Goal: Task Accomplishment & Management: Manage account settings

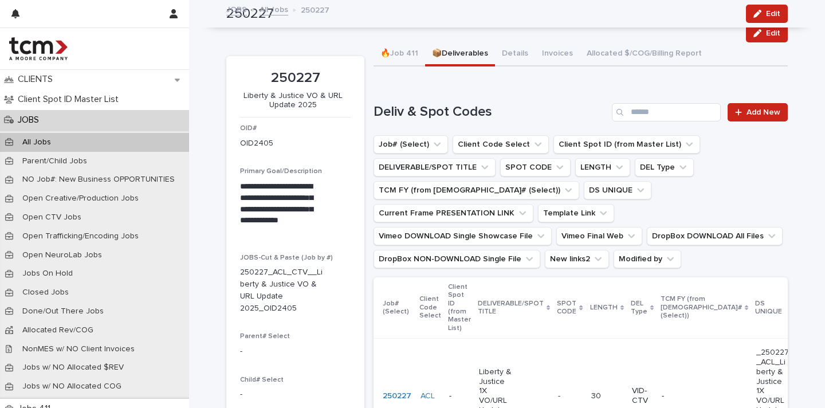
scroll to position [414, 0]
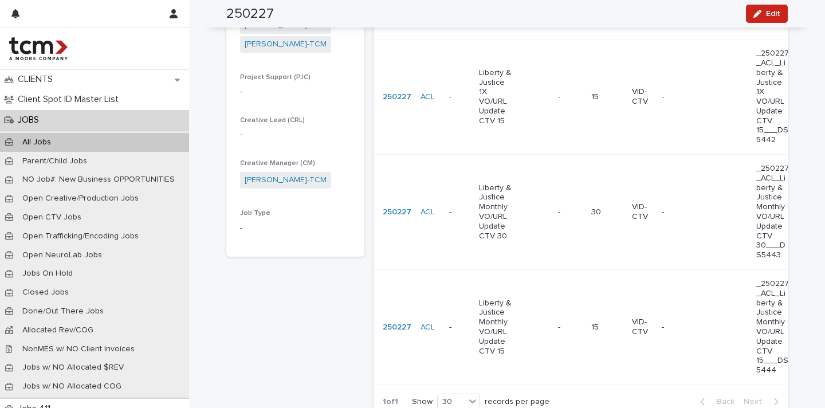
click at [72, 139] on div "All Jobs" at bounding box center [94, 142] width 189 height 19
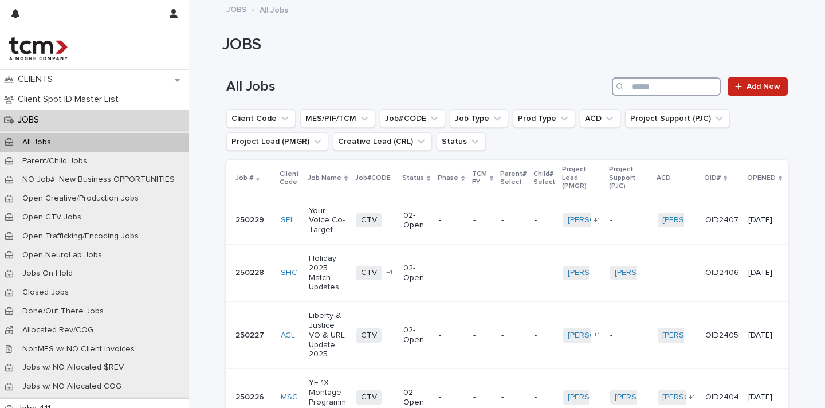
click at [694, 92] on input "Search" at bounding box center [666, 86] width 109 height 18
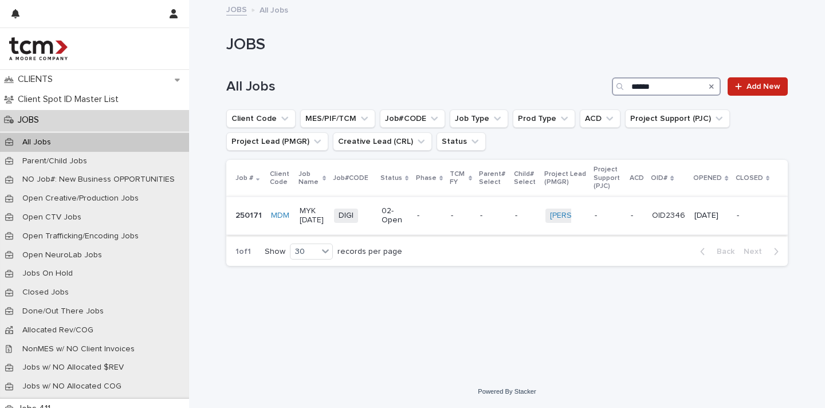
type input "******"
click at [313, 218] on p "MYK [DATE]" at bounding box center [312, 215] width 25 height 19
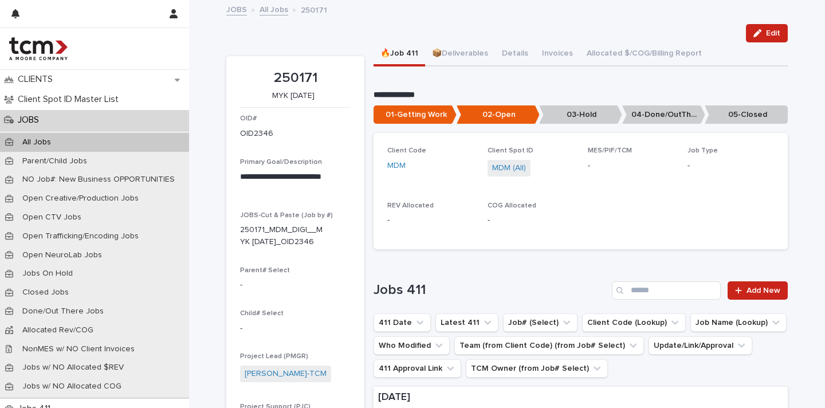
click at [739, 109] on p "05-Closed" at bounding box center [746, 114] width 83 height 19
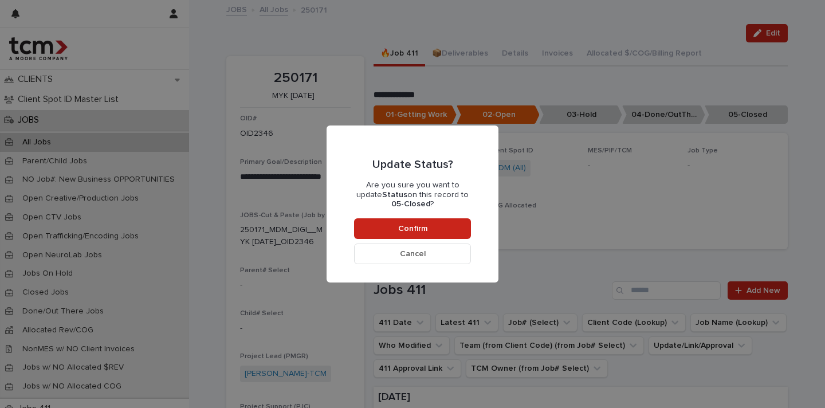
click at [440, 238] on div "Update Status? Are you sure you want to update Status on this record to 05-Clos…" at bounding box center [412, 204] width 117 height 120
click at [439, 226] on button "Confirm" at bounding box center [412, 228] width 117 height 21
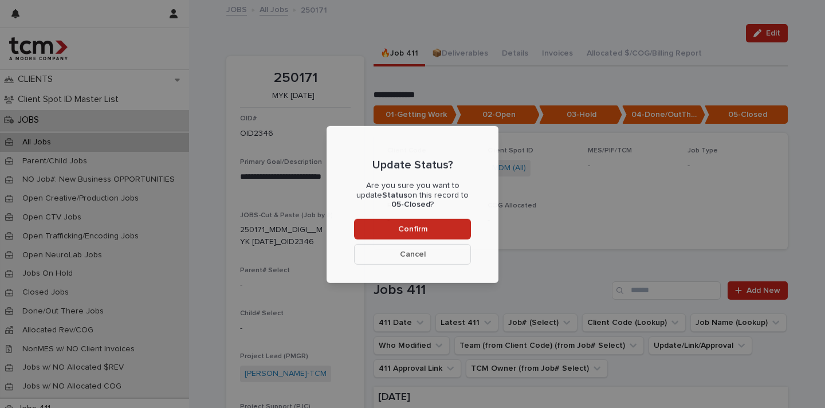
scroll to position [68, 0]
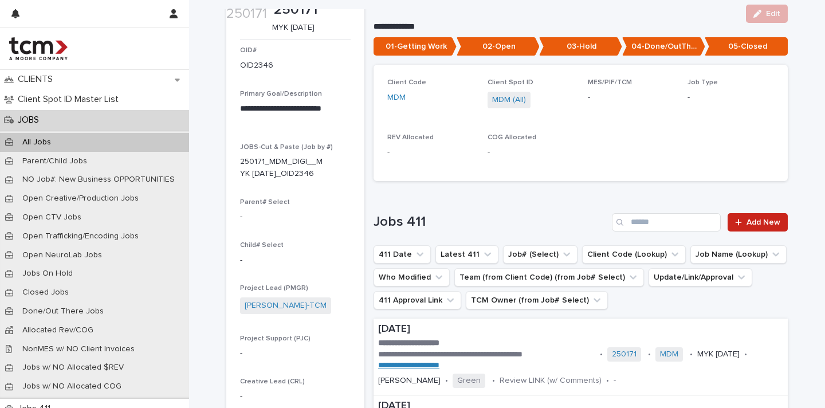
click at [505, 53] on p "02-Open" at bounding box center [498, 46] width 83 height 19
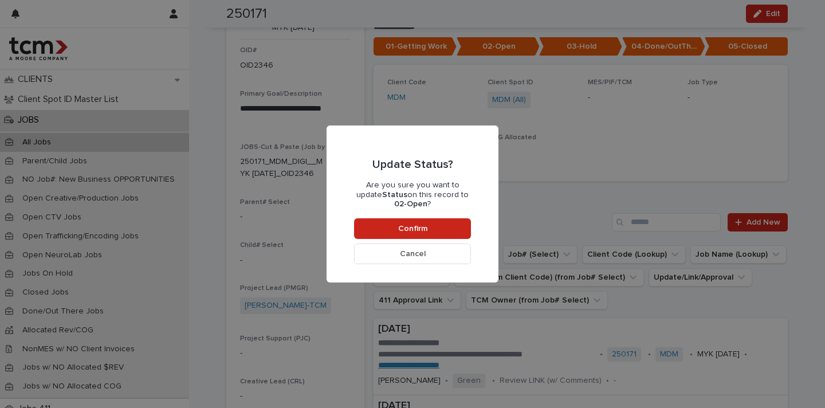
click at [456, 256] on button "Cancel" at bounding box center [412, 254] width 117 height 21
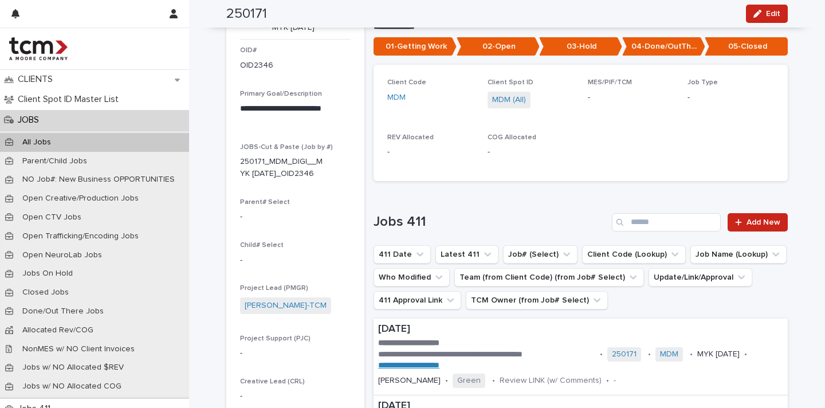
scroll to position [0, 0]
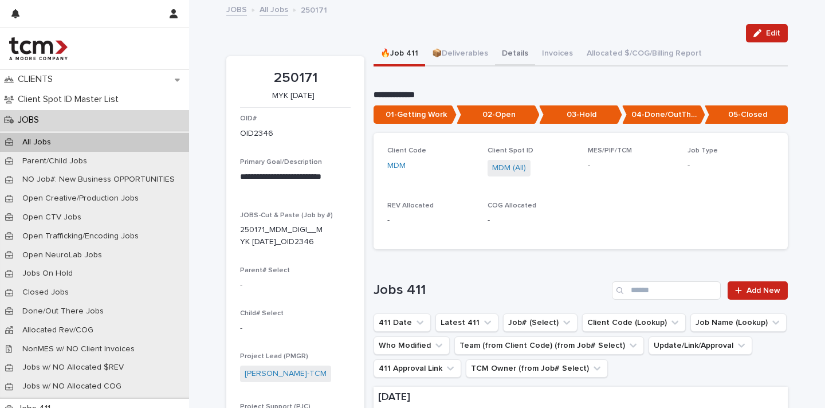
click at [511, 49] on button "Details" at bounding box center [515, 54] width 40 height 24
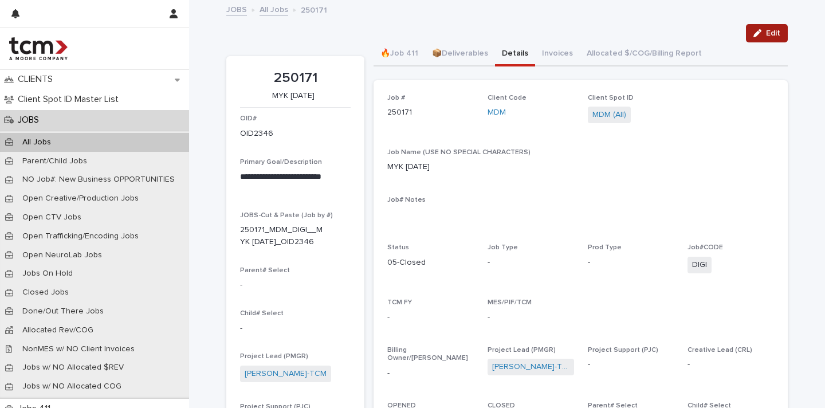
click at [766, 32] on span "Edit" at bounding box center [773, 33] width 14 height 8
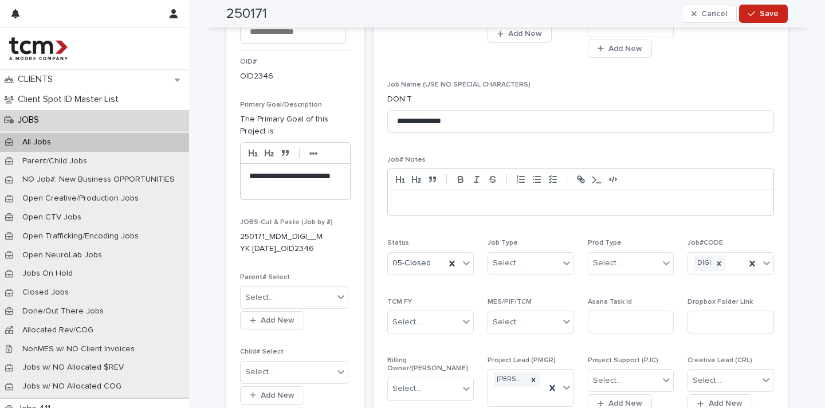
scroll to position [202, 0]
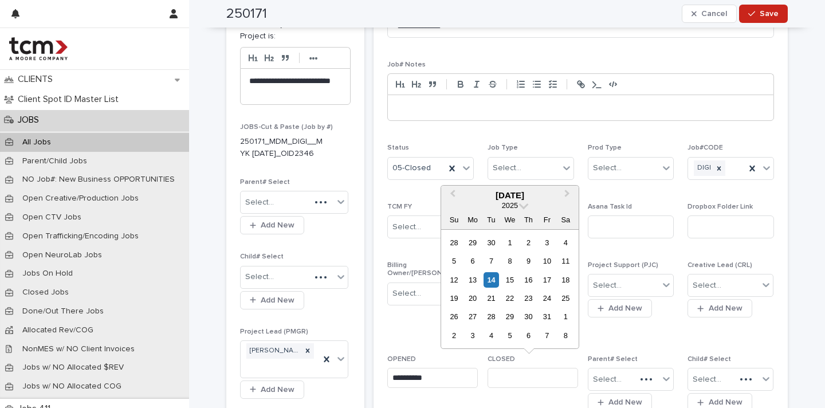
click at [521, 373] on input "text" at bounding box center [533, 378] width 91 height 20
click at [488, 275] on div "14" at bounding box center [491, 279] width 15 height 15
type input "**********"
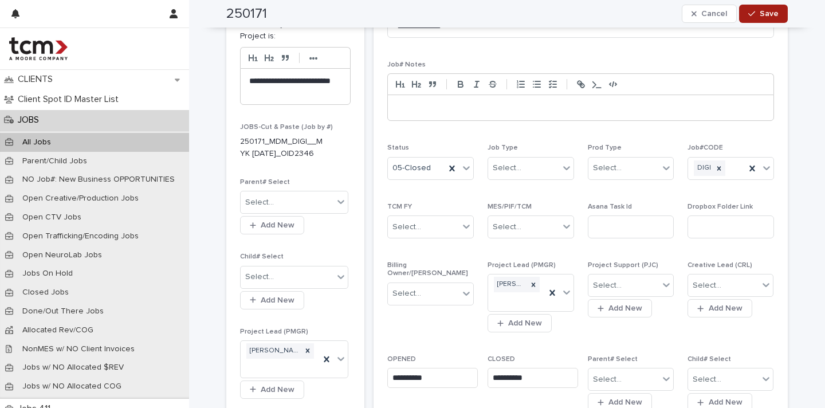
click at [776, 11] on button "Save" at bounding box center [763, 14] width 49 height 18
